Goal: Task Accomplishment & Management: Use online tool/utility

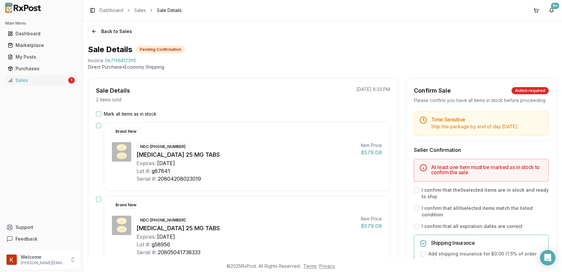
click at [100, 114] on button "Mark all items as in stock" at bounding box center [98, 113] width 5 height 5
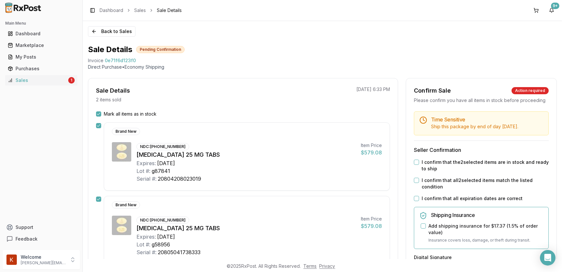
click at [415, 165] on button "I confirm that the 2 selected items are in stock and ready to ship" at bounding box center [416, 161] width 5 height 5
click at [414, 183] on button "I confirm that all 2 selected items match the listed condition" at bounding box center [416, 180] width 5 height 5
click at [414, 201] on button "I confirm that all expiration dates are correct" at bounding box center [416, 198] width 5 height 5
click at [422, 228] on button "Add shipping insurance for $17.37 ( 1.5 % of order value)" at bounding box center [423, 225] width 5 height 5
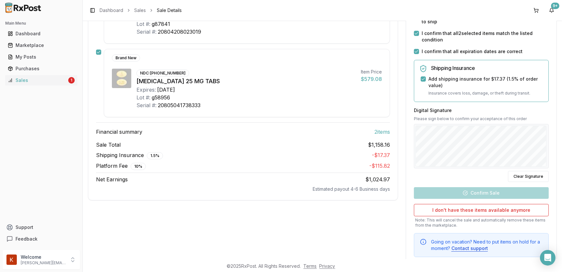
click at [425, 177] on div "Digital Signature Please sign below to confirm your acceptance of this order Cl…" at bounding box center [481, 144] width 135 height 75
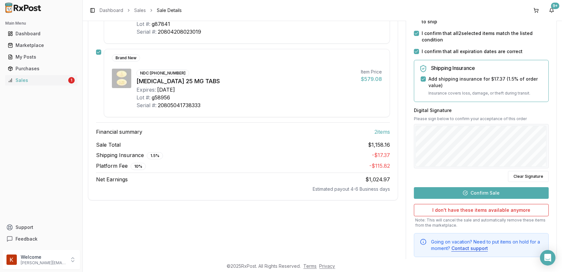
click at [456, 194] on button "Confirm Sale" at bounding box center [481, 193] width 135 height 12
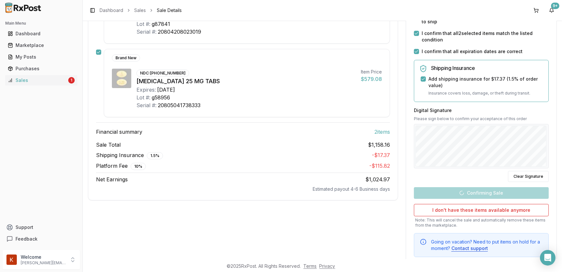
scroll to position [85, 0]
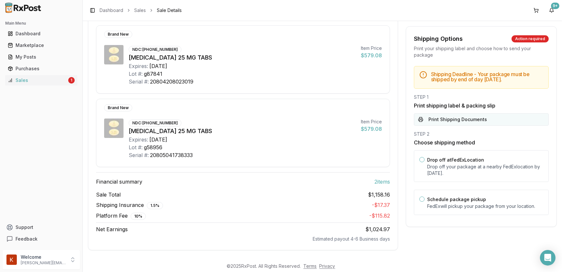
click at [486, 119] on button "Print Shipping Documents" at bounding box center [481, 119] width 135 height 12
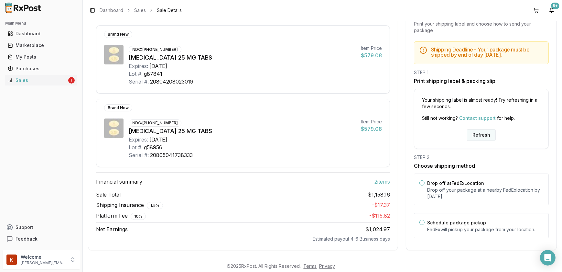
click at [477, 133] on button "Refresh" at bounding box center [481, 135] width 29 height 12
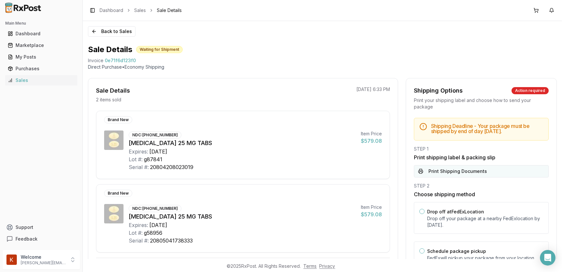
click at [450, 171] on button "Print Shipping Documents" at bounding box center [481, 171] width 135 height 12
click at [446, 170] on button "Print Shipping Documents" at bounding box center [481, 171] width 135 height 12
